Goal: Communication & Community: Share content

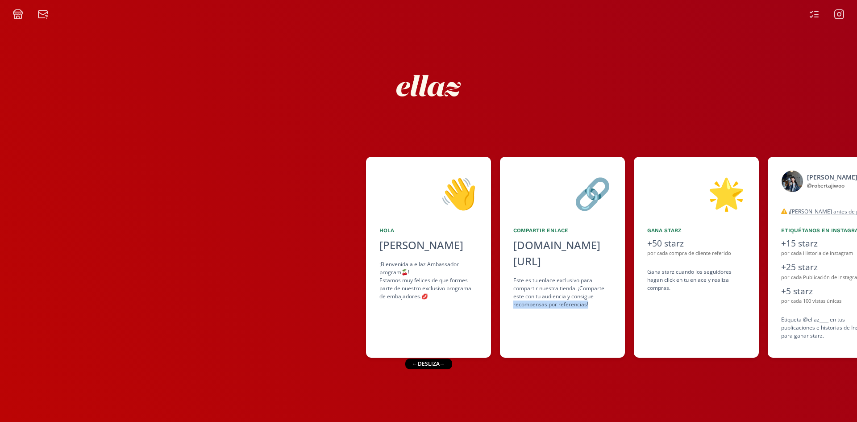
drag, startPoint x: 606, startPoint y: 292, endPoint x: 506, endPoint y: 304, distance: 100.3
click at [506, 304] on div "🔗 Compartir Enlace [DOMAIN_NAME][URL] click to copy Este es tu enlace exclusivo…" at bounding box center [562, 257] width 125 height 201
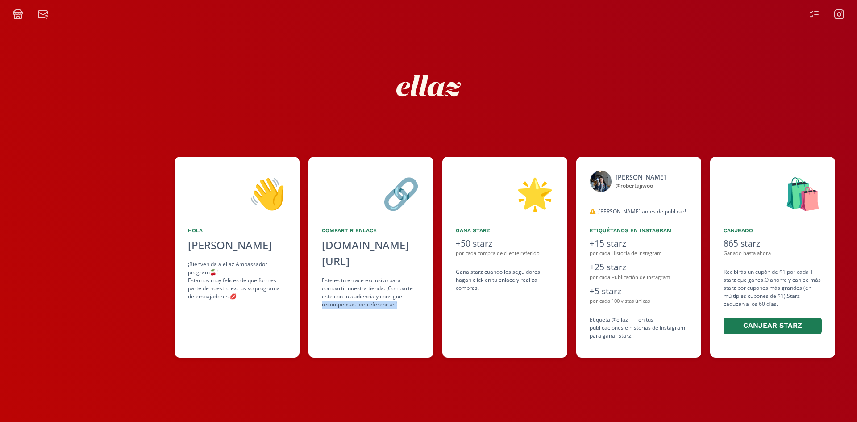
scroll to position [0, 296]
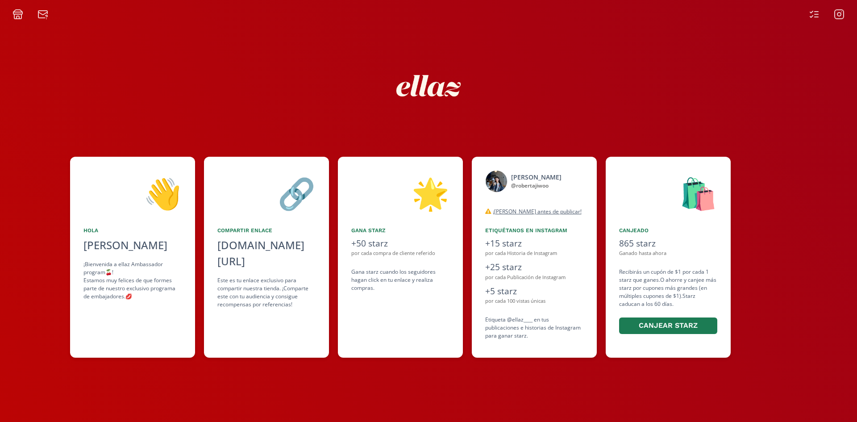
click at [451, 365] on div "👋 [PERSON_NAME] [PERSON_NAME] ¡Bienvenida a ellaz Ambassador program🍒! Estamos …" at bounding box center [428, 221] width 857 height 402
click at [815, 16] on icon at bounding box center [814, 14] width 11 height 11
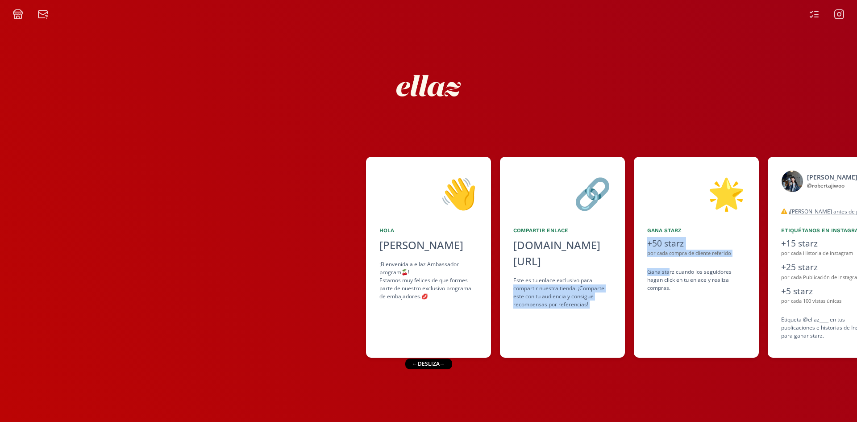
drag, startPoint x: 670, startPoint y: 268, endPoint x: 573, endPoint y: 305, distance: 103.4
click at [605, 268] on div "👋 [PERSON_NAME] [PERSON_NAME] ¡Bienvenida a ellaz Ambassador program🍒! Estamos …" at bounding box center [428, 257] width 857 height 210
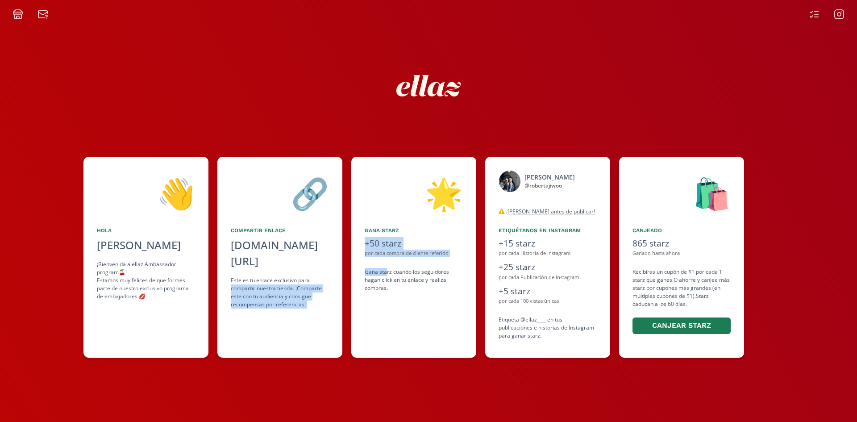
scroll to position [0, 348]
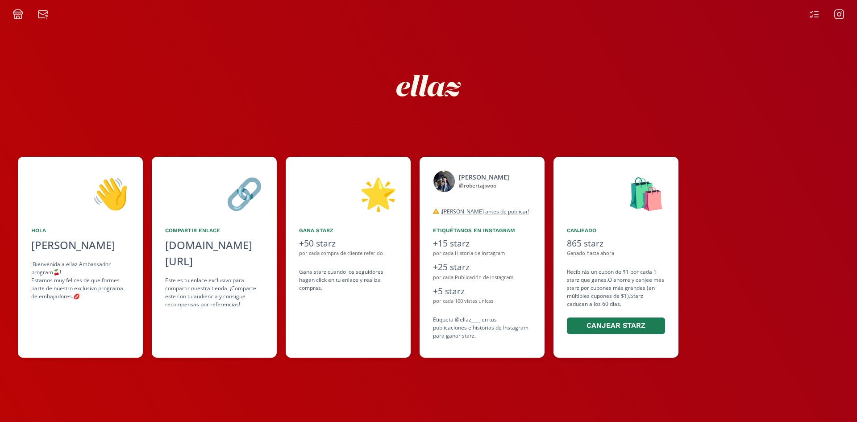
click at [455, 322] on div "Etiqueta @ellaz____ en tus publicaciones e historias de Instagram para ganar st…" at bounding box center [482, 328] width 98 height 24
